Goal: Find contact information: Find contact information

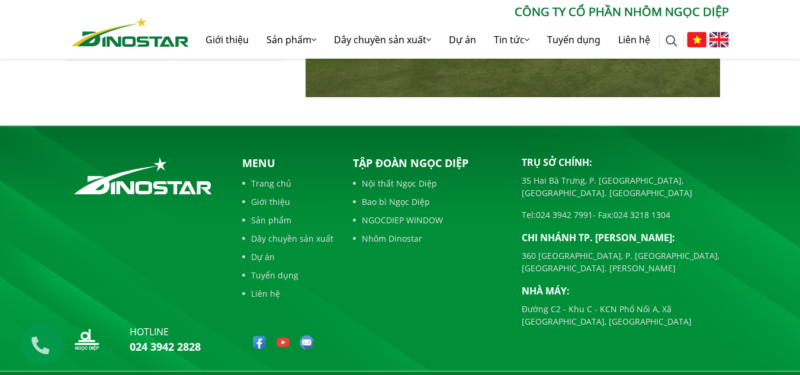
scroll to position [2741, 0]
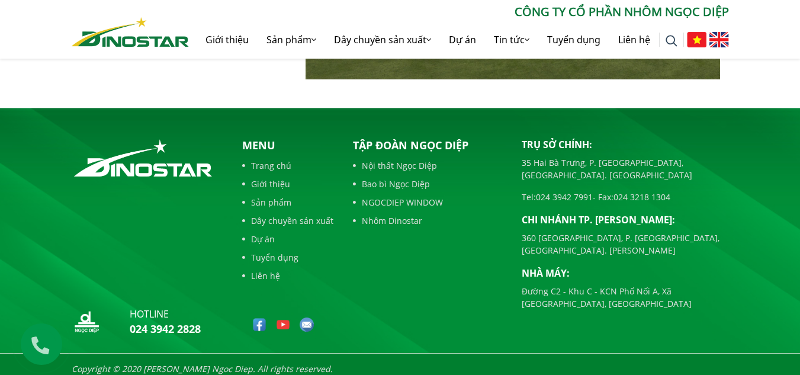
click at [275, 214] on link "Dây chuyền sản xuất" at bounding box center [287, 220] width 91 height 12
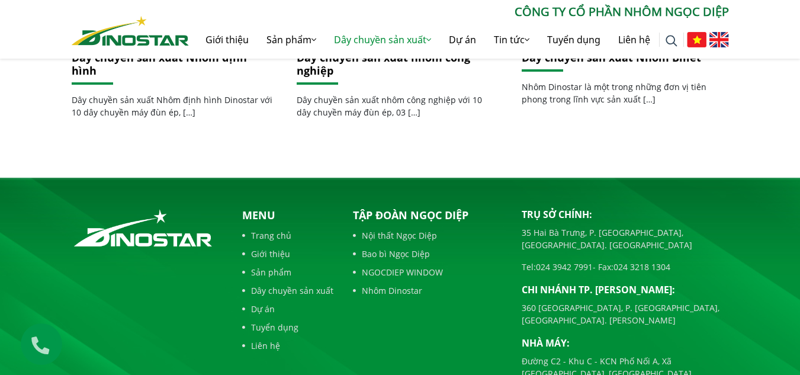
scroll to position [547, 0]
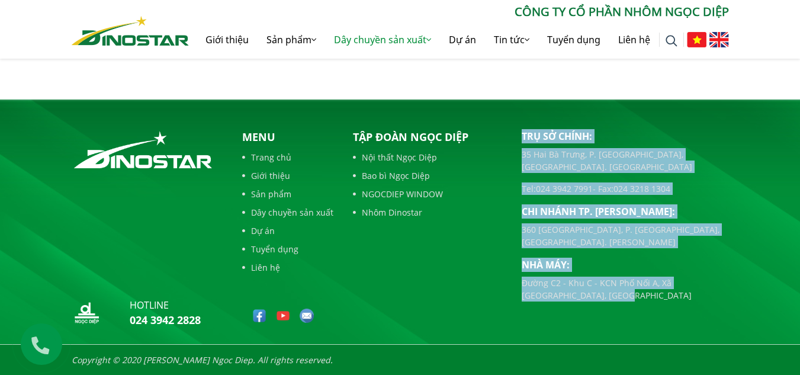
drag, startPoint x: 521, startPoint y: 133, endPoint x: 704, endPoint y: 274, distance: 230.6
click at [704, 274] on div "Trụ sở chính: [STREET_ADDRESS] [GEOGRAPHIC_DATA], [GEOGRAPHIC_DATA]. [GEOGRAPHI…" at bounding box center [625, 231] width 225 height 204
click at [603, 281] on div "Trụ sở chính: [STREET_ADDRESS] [GEOGRAPHIC_DATA], [GEOGRAPHIC_DATA]. [GEOGRAPHI…" at bounding box center [625, 231] width 225 height 204
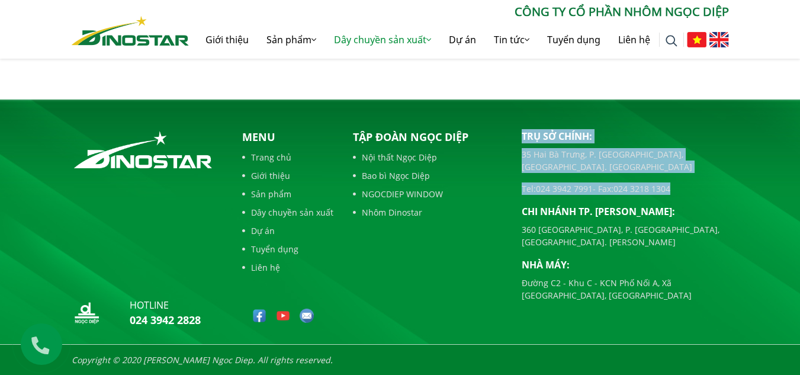
drag, startPoint x: 516, startPoint y: 136, endPoint x: 670, endPoint y: 169, distance: 158.1
click at [670, 169] on div "Trụ sở chính: [STREET_ADDRESS] [GEOGRAPHIC_DATA], [GEOGRAPHIC_DATA]. [GEOGRAPHI…" at bounding box center [625, 231] width 225 height 204
copy div "Trụ sở chính: [STREET_ADDRESS] [GEOGRAPHIC_DATA], [GEOGRAPHIC_DATA]. [GEOGRAPHI…"
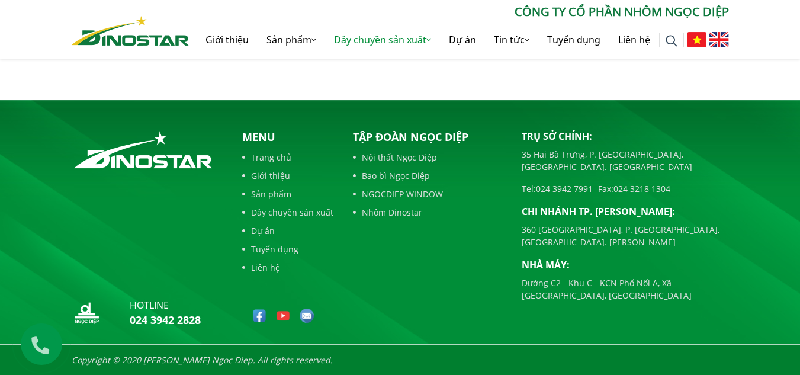
drag, startPoint x: 548, startPoint y: 306, endPoint x: 547, endPoint y: 298, distance: 8.4
click at [548, 303] on div "Trụ sở chính: [STREET_ADDRESS] [GEOGRAPHIC_DATA], [GEOGRAPHIC_DATA]. [GEOGRAPHI…" at bounding box center [625, 231] width 225 height 204
click at [625, 35] on link "Liên hệ" at bounding box center [634, 40] width 50 height 38
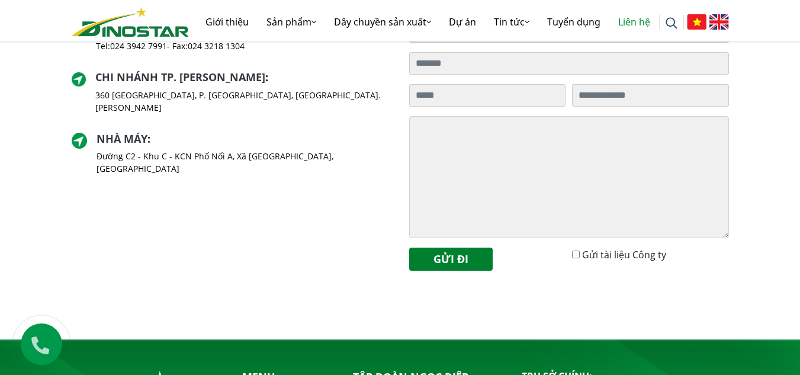
scroll to position [296, 0]
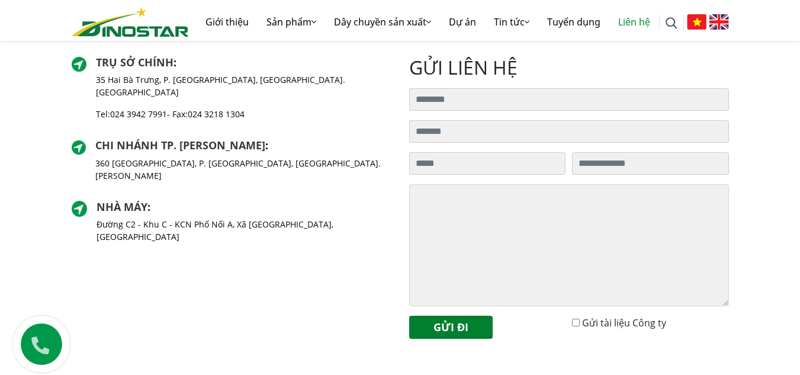
click at [242, 210] on div "Nhà máy : Đường C2 - Khu C - KCN Phố Nối A, Xã Như Quỳnh, Tỉnh Hưng Yên" at bounding box center [244, 227] width 294 height 52
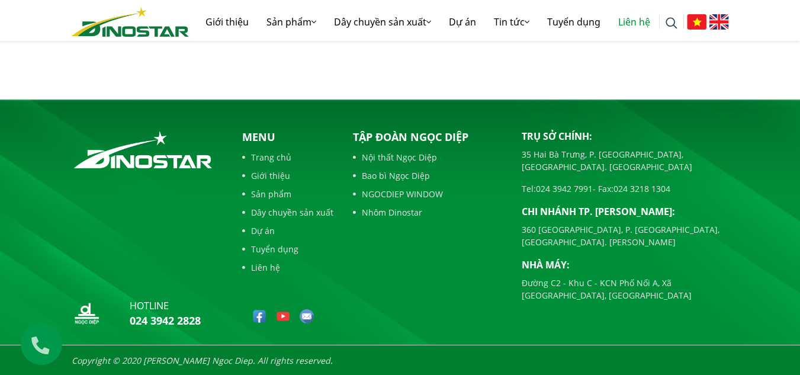
scroll to position [605, 0]
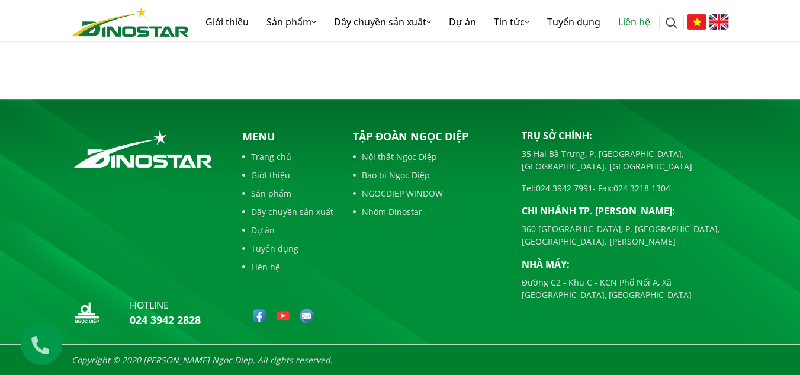
click at [381, 213] on link "Nhôm Dinostar" at bounding box center [428, 211] width 151 height 12
